Goal: Task Accomplishment & Management: Use online tool/utility

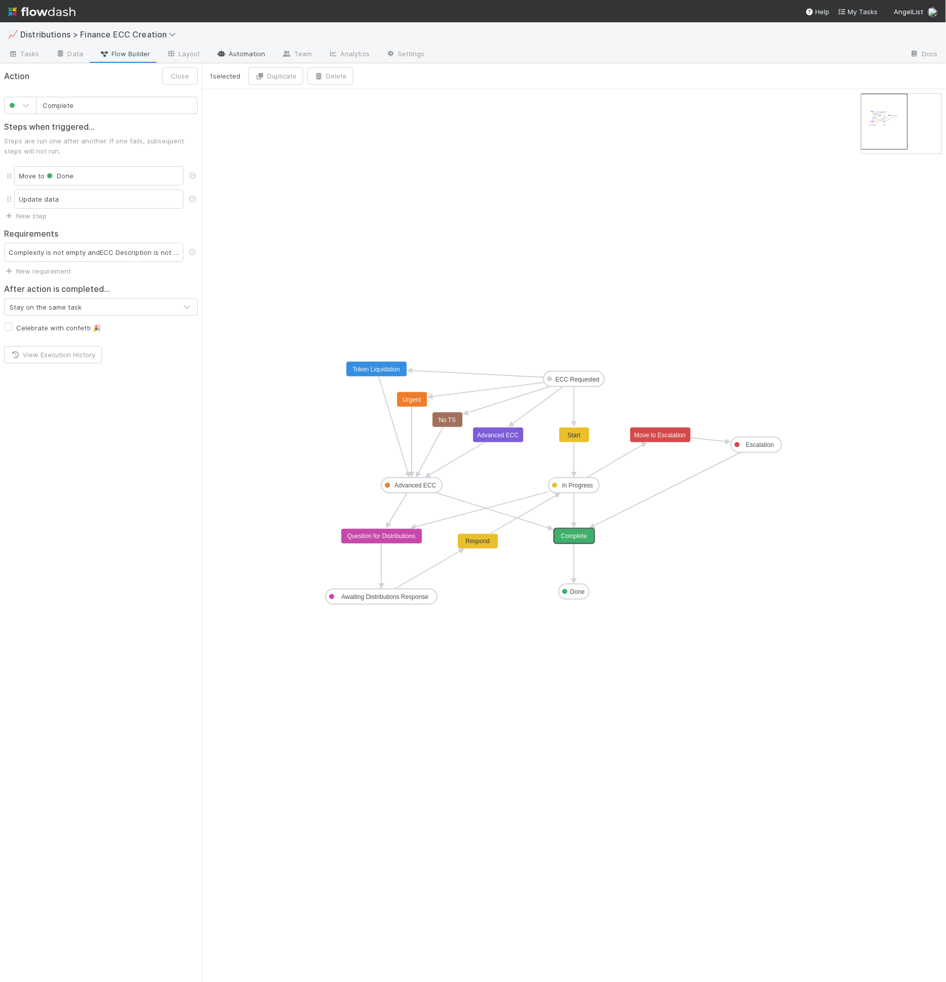
click at [235, 53] on link "Automation" at bounding box center [240, 55] width 65 height 16
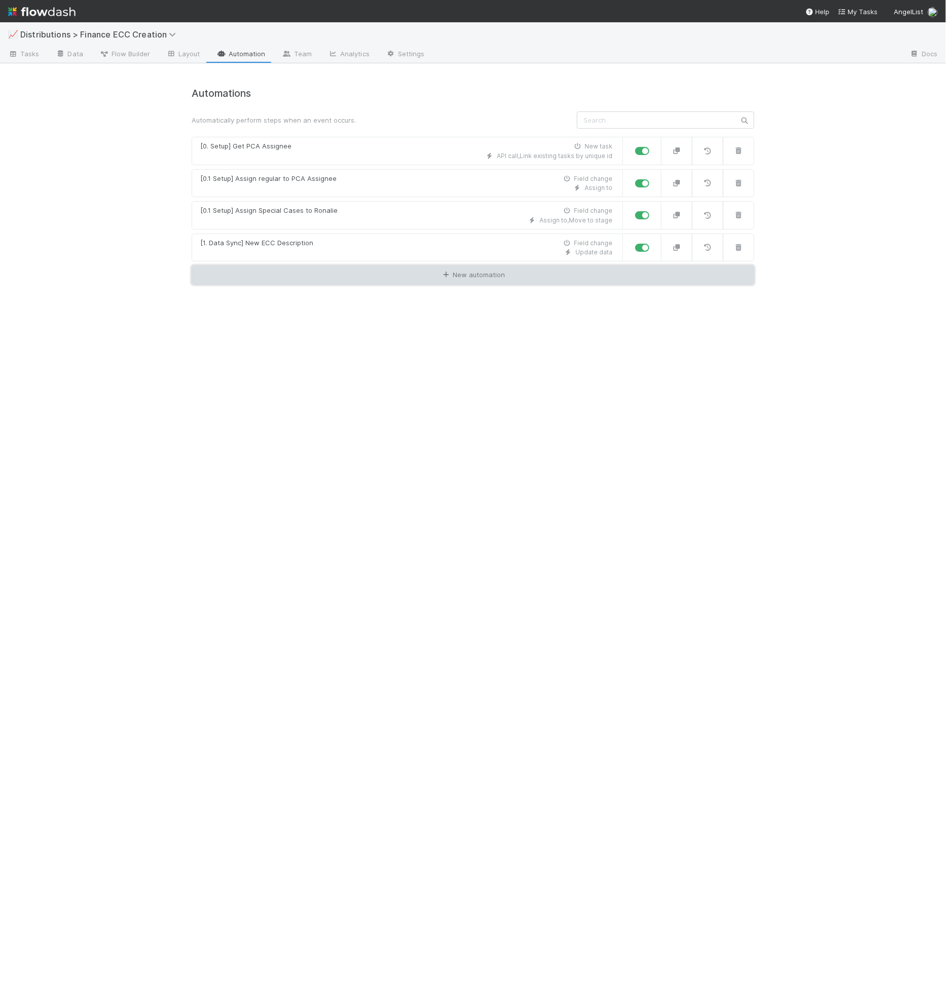
click at [368, 274] on link "New automation" at bounding box center [473, 275] width 563 height 19
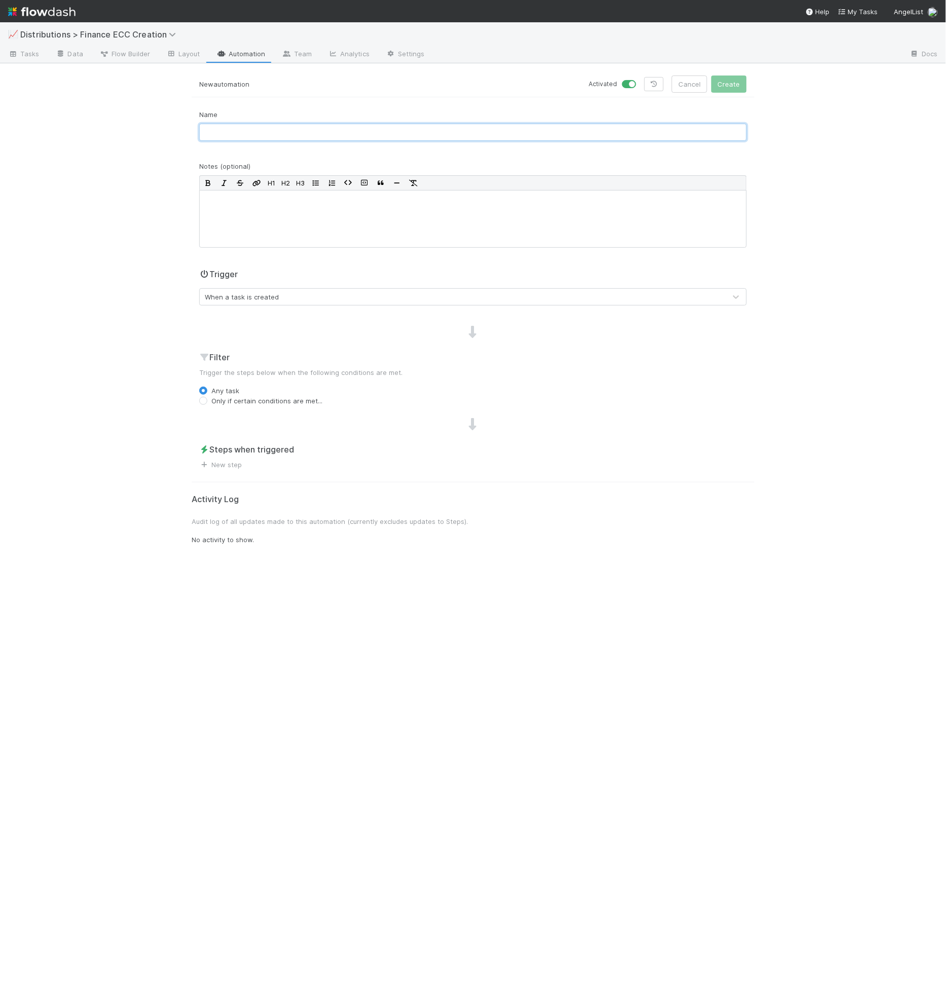
click at [267, 124] on input "text" at bounding box center [473, 132] width 548 height 17
click at [293, 134] on input "[0.0 Setup]" at bounding box center [473, 132] width 548 height 17
type input "[0.0 Setup] Due Date/SLA"
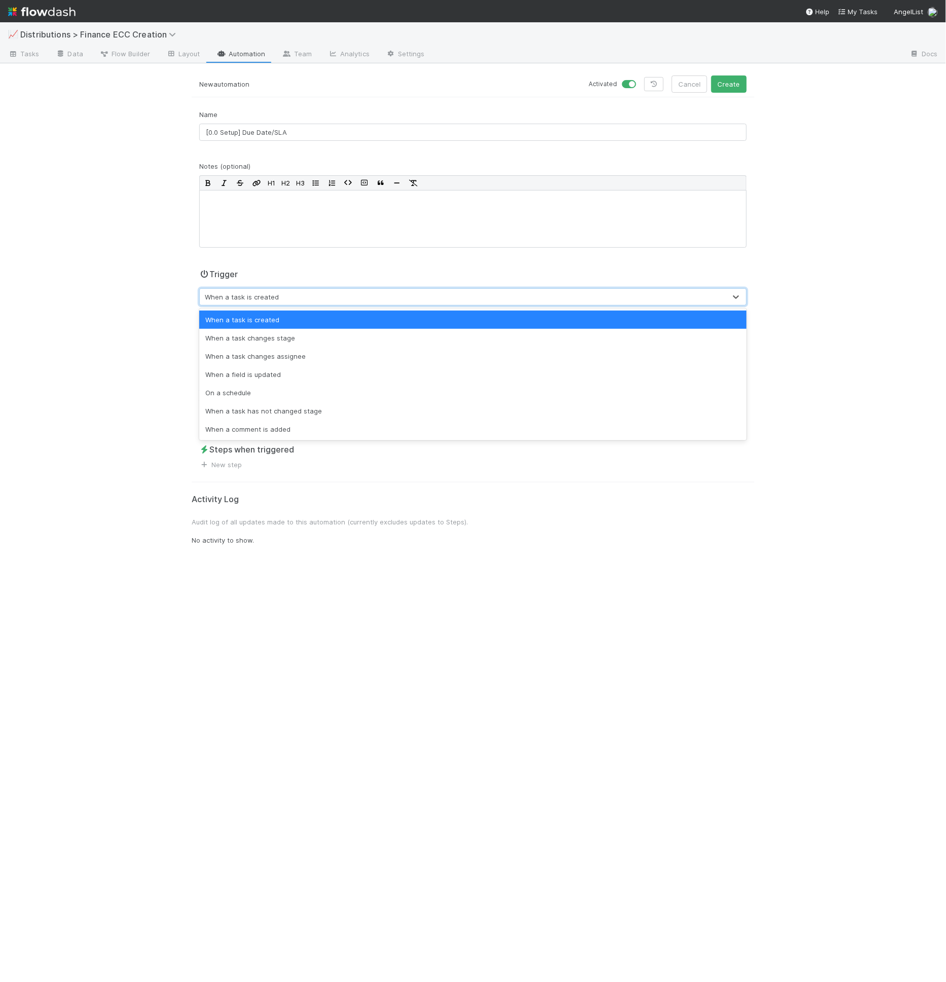
click at [284, 294] on div "When a task is created" at bounding box center [463, 297] width 526 height 16
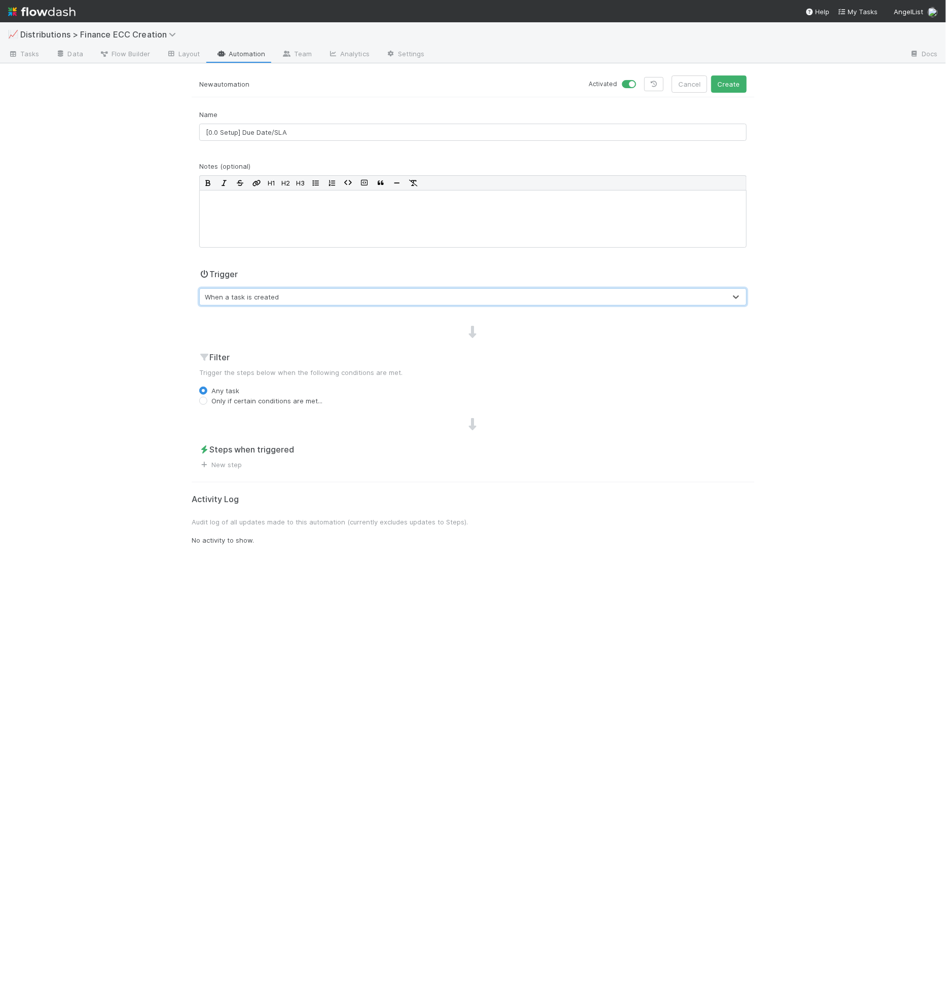
click at [284, 294] on div "When a task is created" at bounding box center [463, 297] width 526 height 16
drag, startPoint x: 242, startPoint y: 399, endPoint x: 267, endPoint y: 364, distance: 43.3
click at [267, 364] on div "Filter Trigger the steps below when the following conditions are met. Any task …" at bounding box center [473, 378] width 563 height 55
drag, startPoint x: 250, startPoint y: 450, endPoint x: 234, endPoint y: 466, distance: 23.3
click at [250, 450] on h2 "Steps when triggered" at bounding box center [473, 450] width 548 height 12
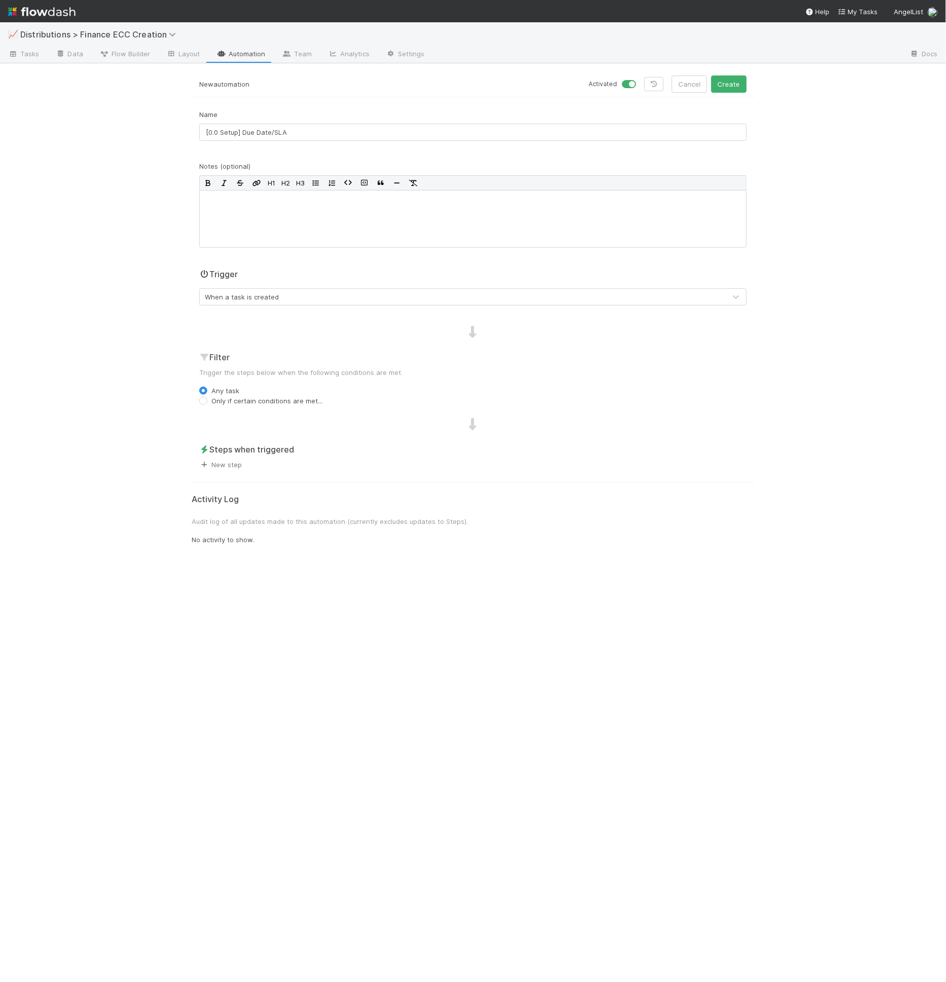
click at [233, 466] on link "New step" at bounding box center [220, 465] width 43 height 8
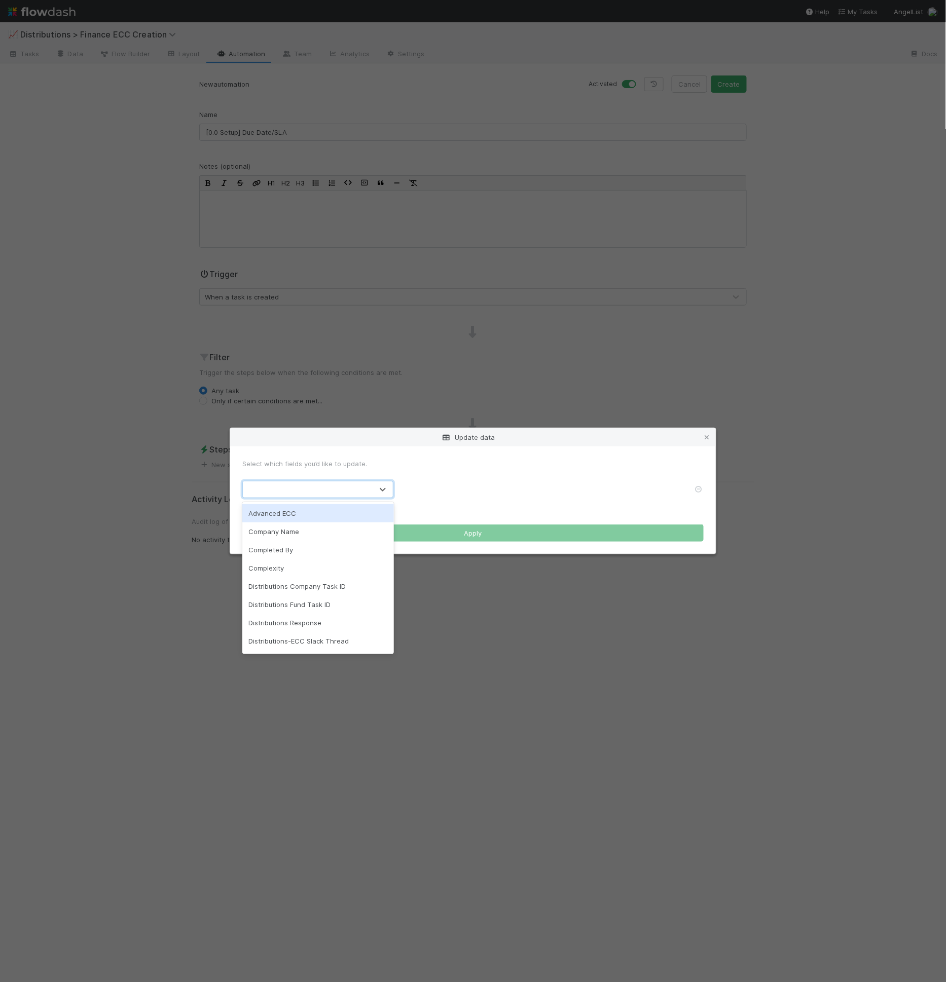
click at [286, 493] on div at bounding box center [308, 490] width 130 height 16
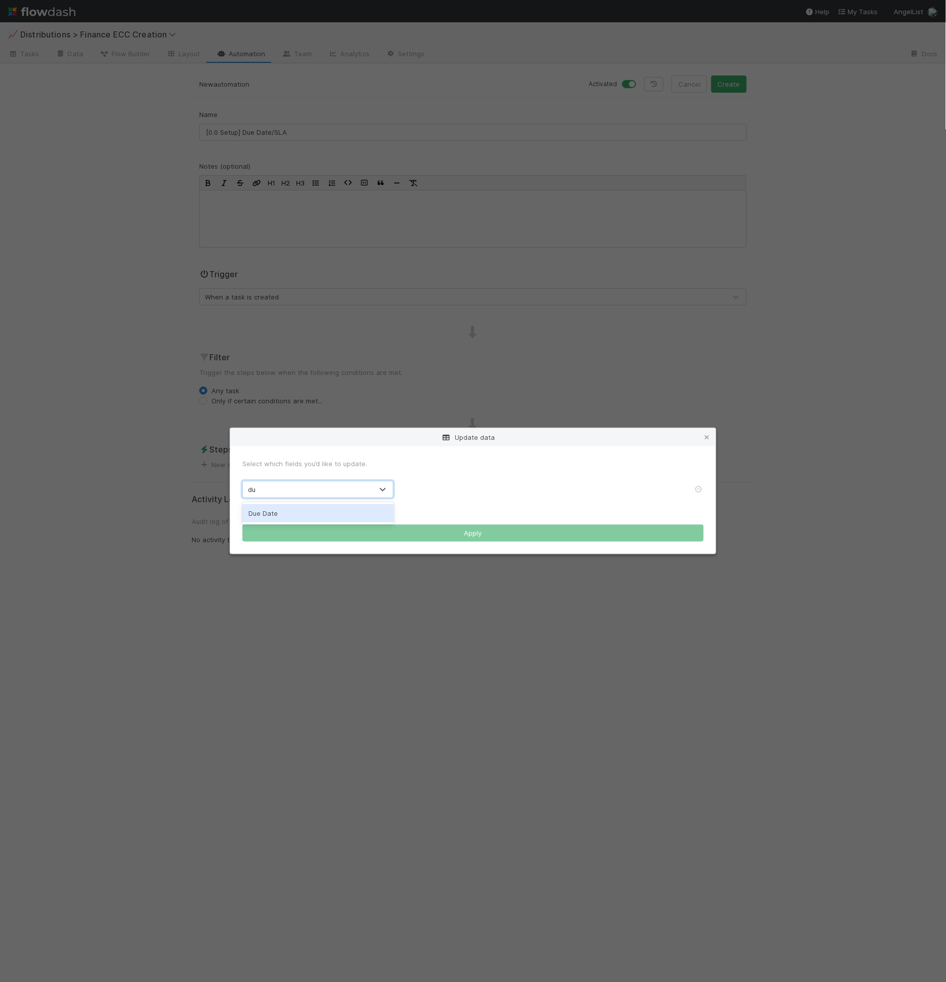
type input "due"
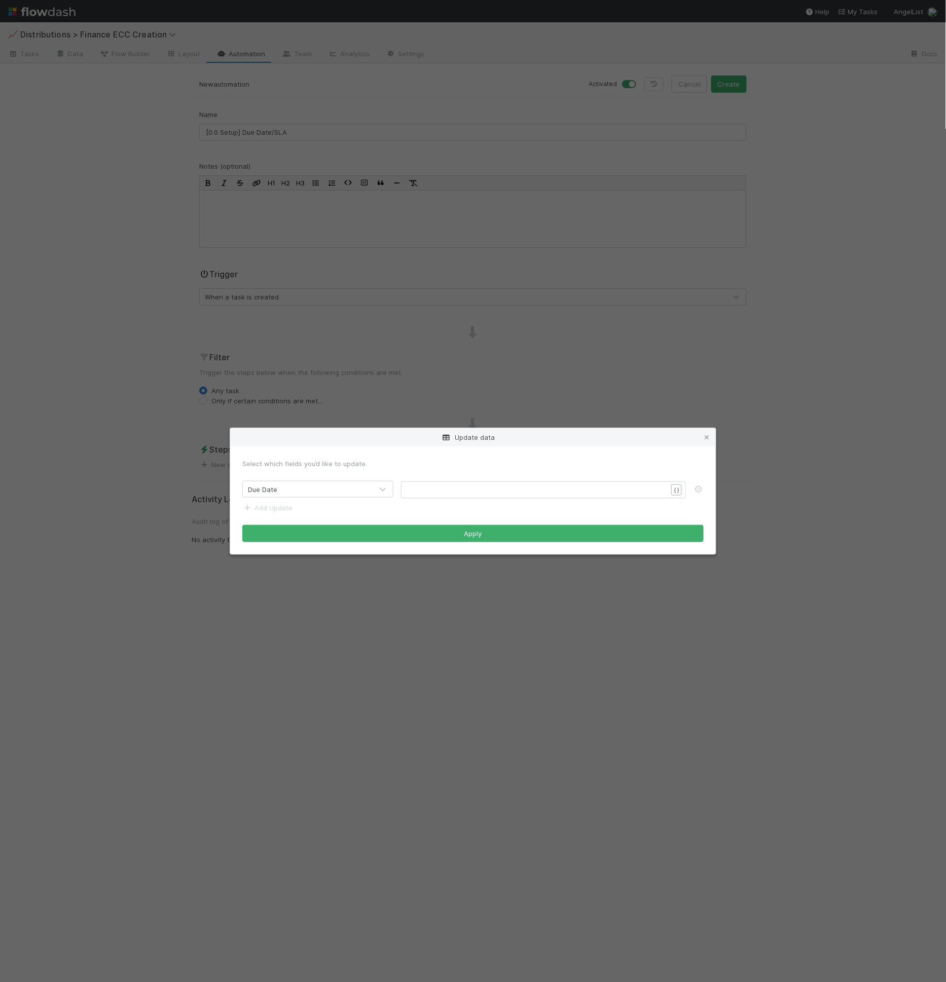
drag, startPoint x: 592, startPoint y: 483, endPoint x: 583, endPoint y: 498, distance: 17.0
click at [592, 484] on div "​ x ​" at bounding box center [543, 490] width 285 height 17
click at [583, 498] on div "​ x ​" at bounding box center [550, 502] width 285 height 35
click at [422, 488] on pre "​" at bounding box center [542, 490] width 268 height 10
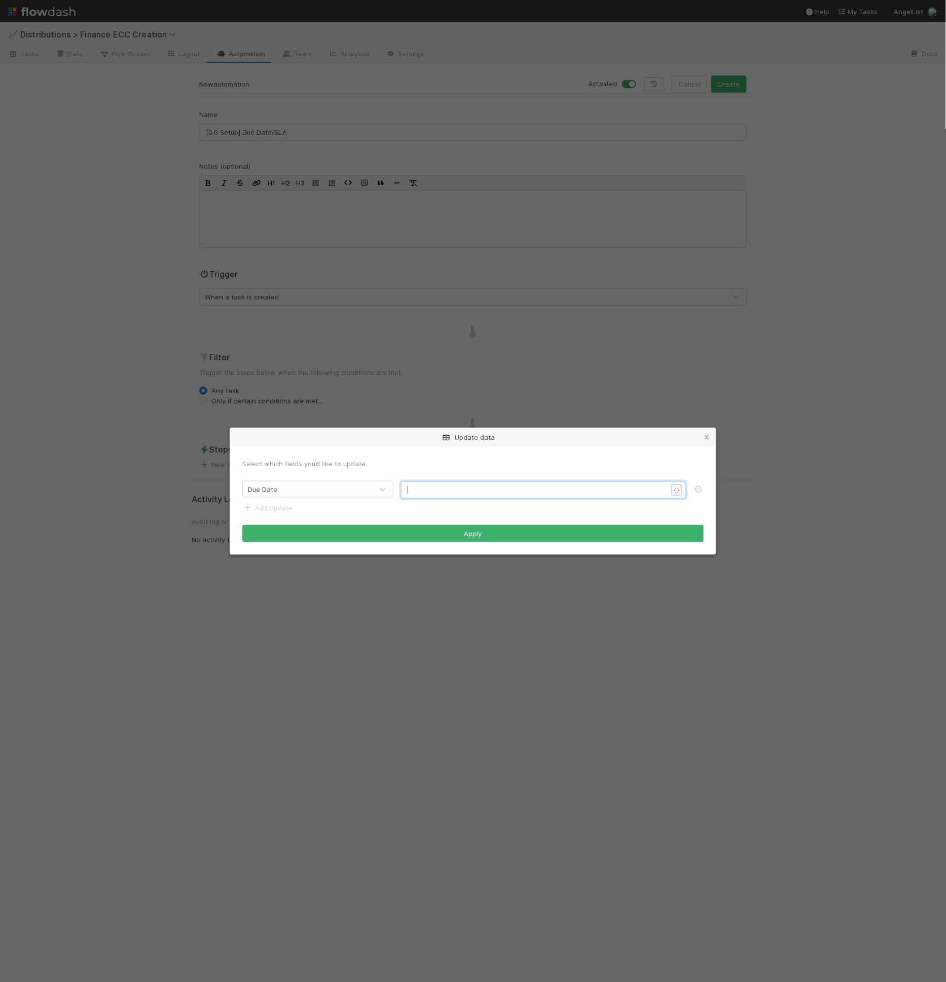
paste textarea "3"
click at [506, 491] on span "[[add_business_days(" {{date}} ", 1)]]" at bounding box center [459, 490] width 103 height 8
type textarea "3"
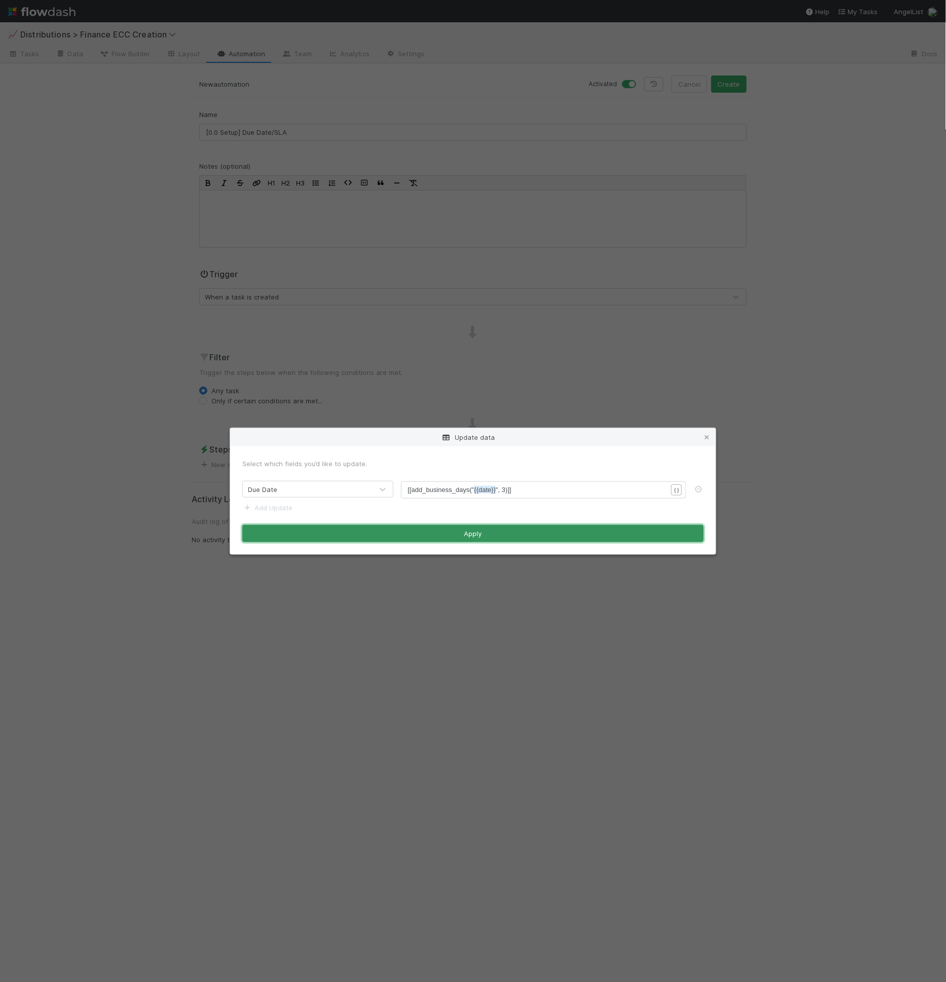
click at [583, 526] on button "Apply" at bounding box center [472, 533] width 461 height 17
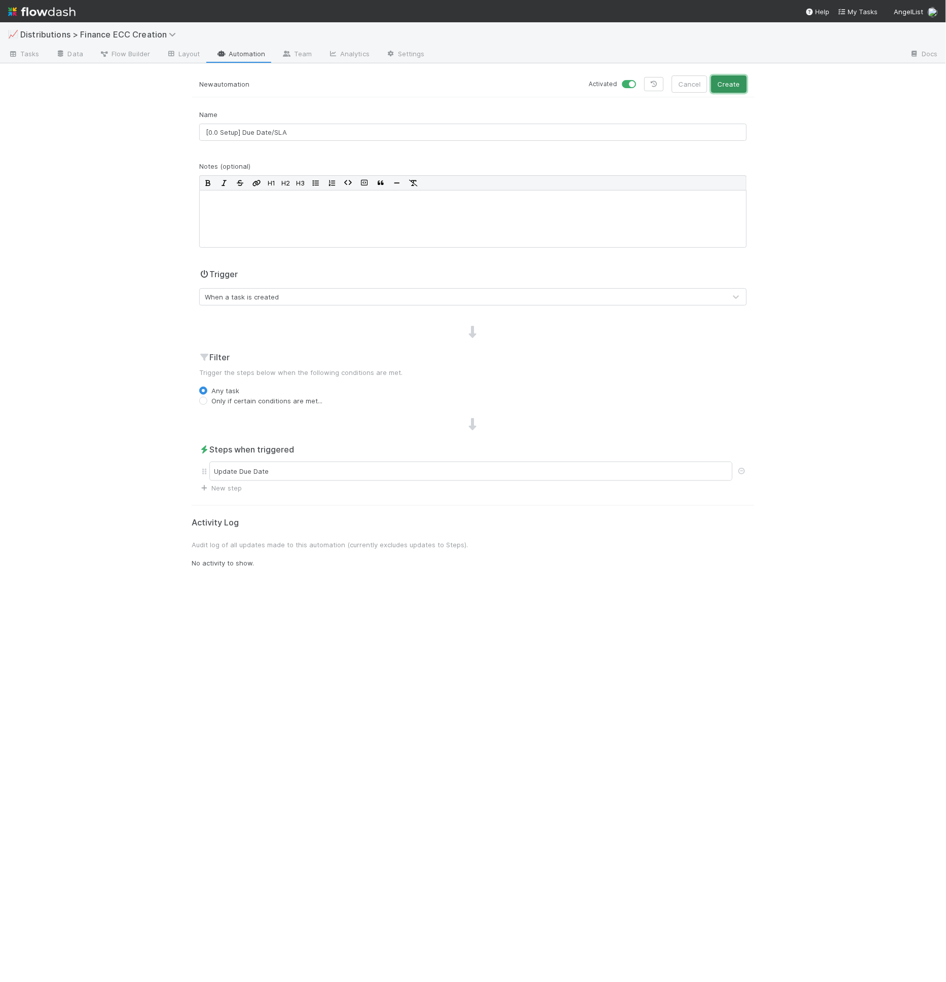
click at [723, 87] on button "Create" at bounding box center [728, 84] width 35 height 17
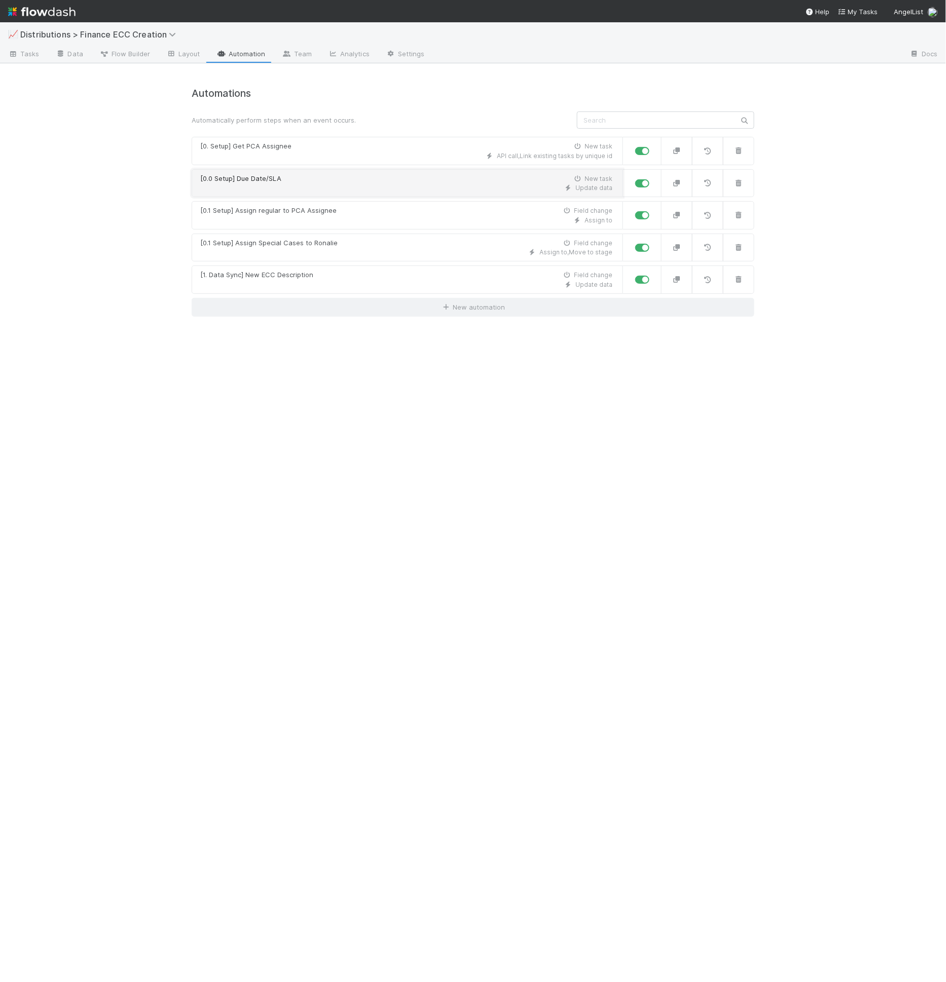
click at [406, 180] on div "[0.0 Setup] Due Date/SLA New task" at bounding box center [406, 179] width 412 height 10
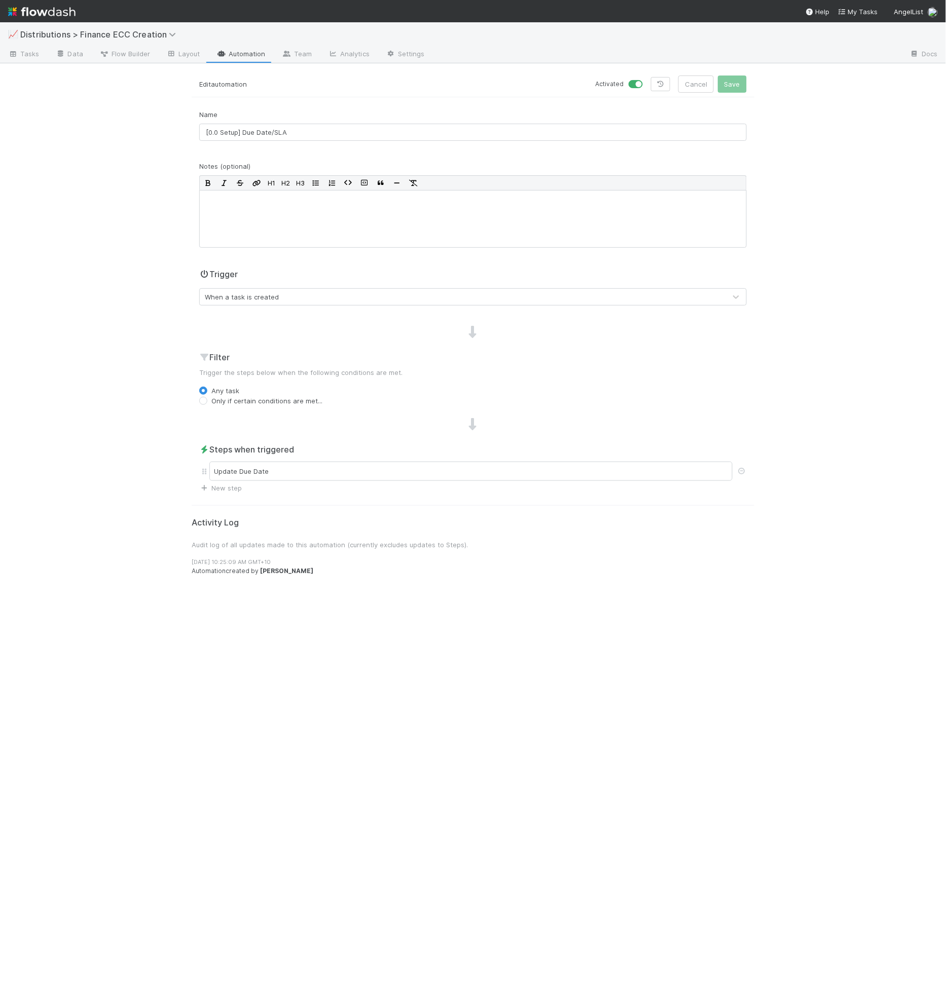
click at [252, 404] on label "Only if certain conditions are met..." at bounding box center [266, 401] width 111 height 10
click at [207, 404] on input "Only if certain conditions are met..." at bounding box center [203, 400] width 8 height 9
radio input "true"
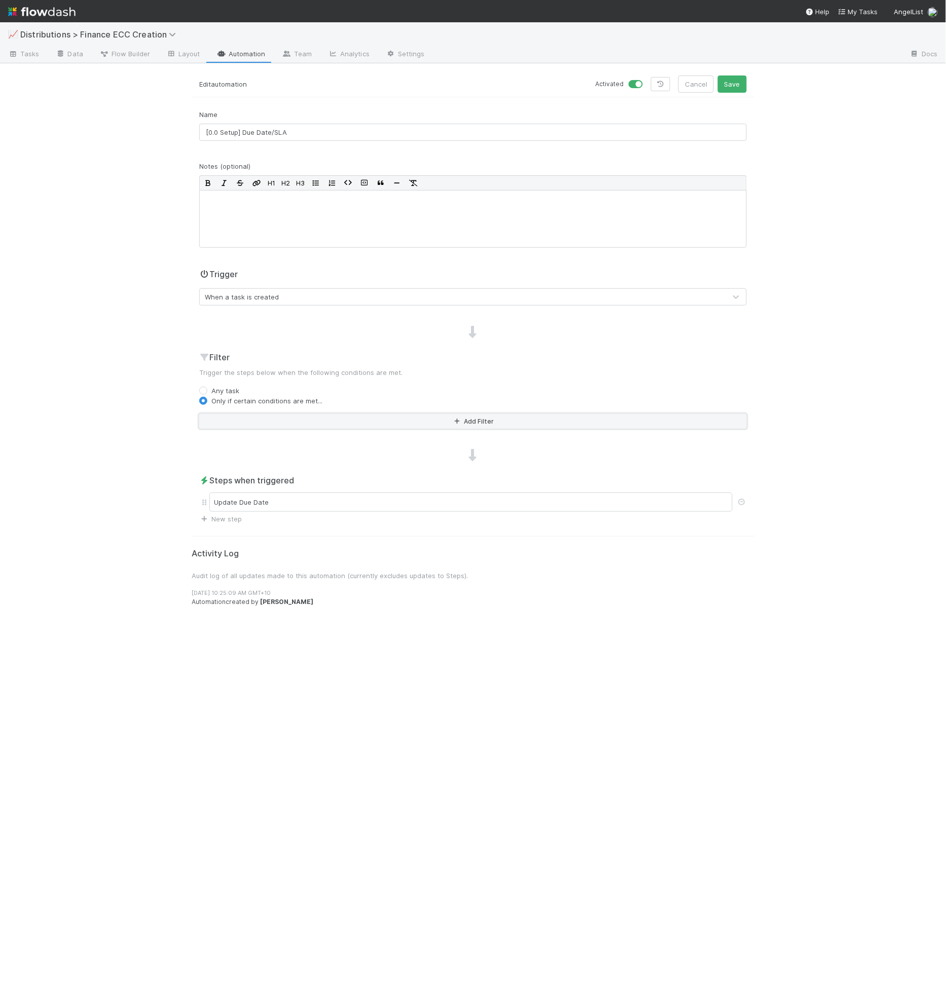
click at [254, 420] on button "Add Filter" at bounding box center [473, 421] width 548 height 15
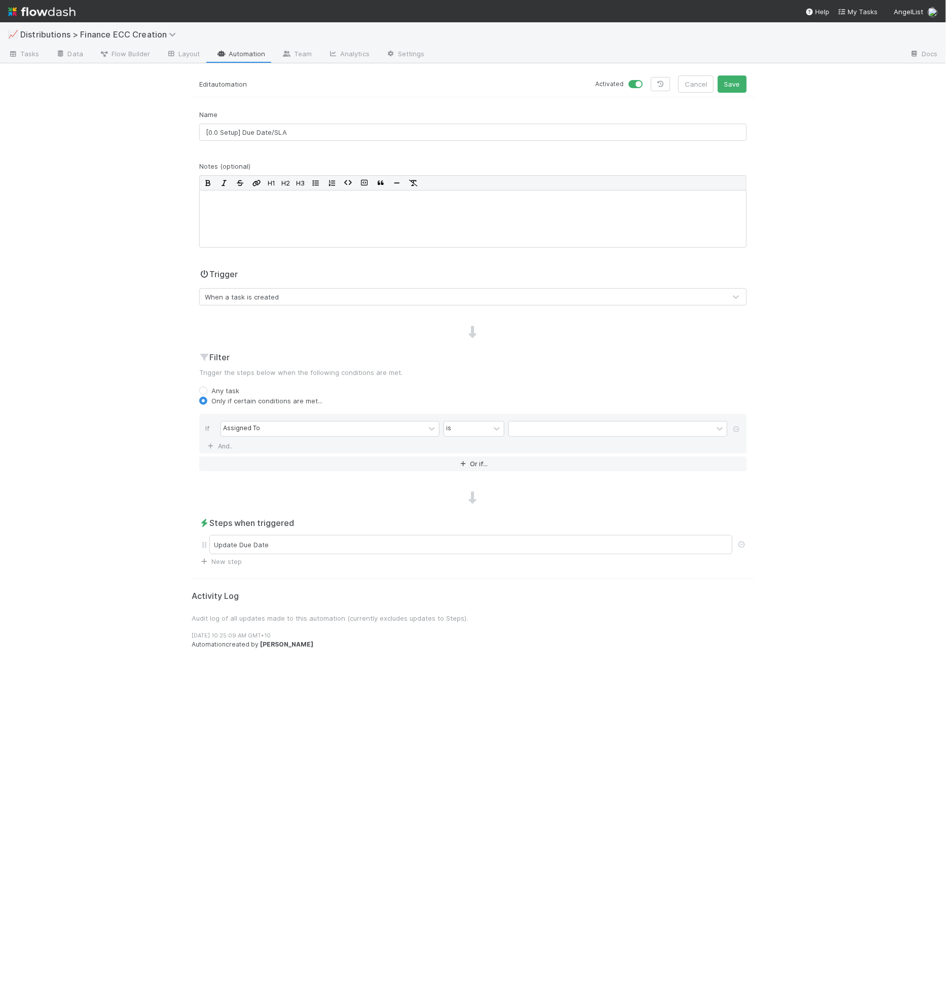
click at [254, 422] on div "Assigned To" at bounding box center [323, 429] width 204 height 15
type input "urgent"
click at [520, 427] on div at bounding box center [617, 429] width 219 height 10
click at [521, 424] on label at bounding box center [521, 424] width 0 height 0
click at [516, 429] on input "checkbox" at bounding box center [512, 431] width 8 height 15
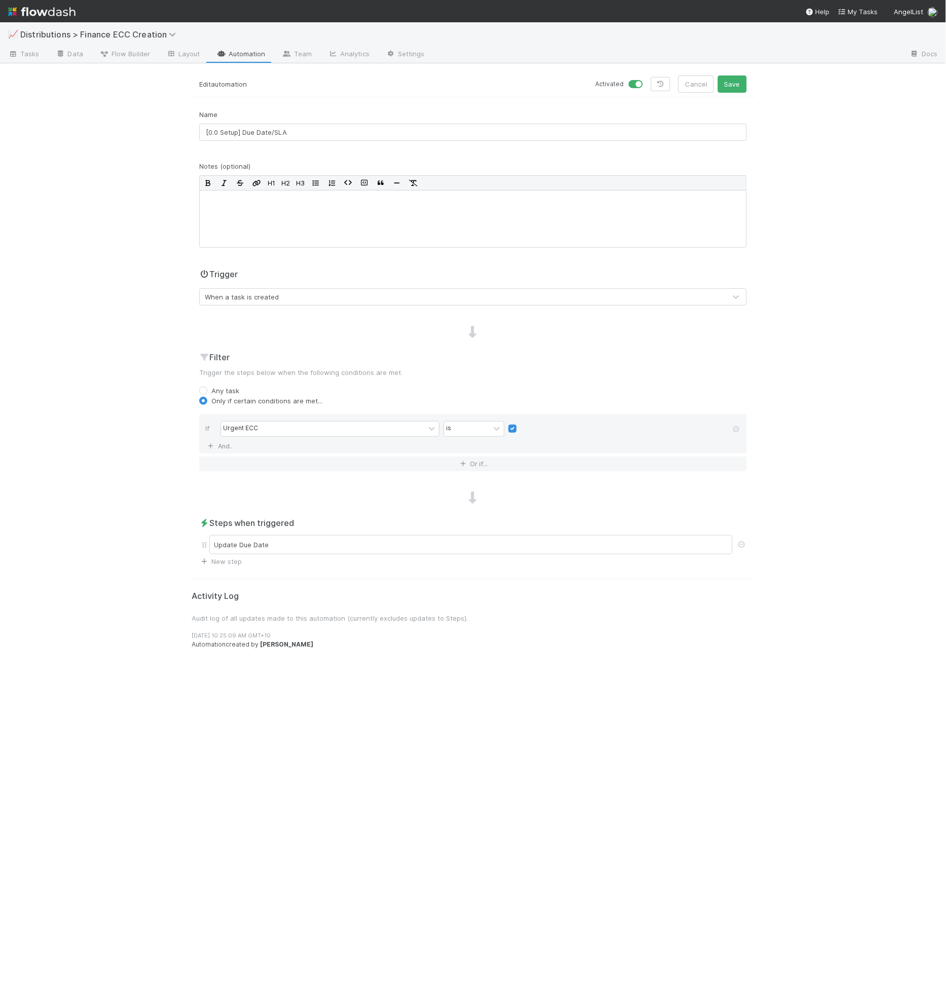
click at [521, 424] on label at bounding box center [521, 424] width 0 height 0
click at [511, 426] on input "checkbox" at bounding box center [512, 431] width 8 height 15
checkbox input "false"
click at [747, 89] on button "Save" at bounding box center [732, 84] width 29 height 17
